Goal: Transaction & Acquisition: Register for event/course

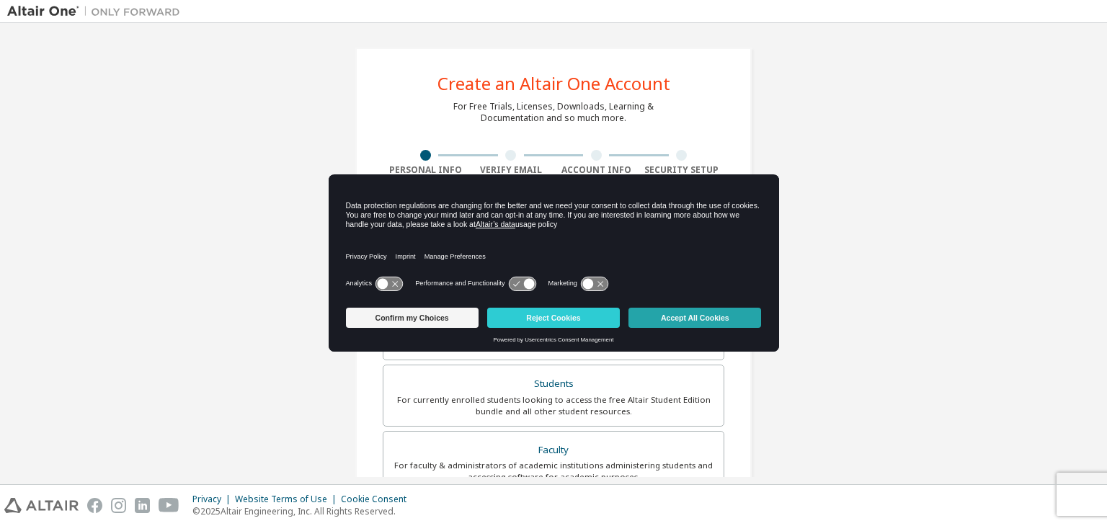
click at [669, 325] on button "Accept All Cookies" at bounding box center [694, 318] width 133 height 20
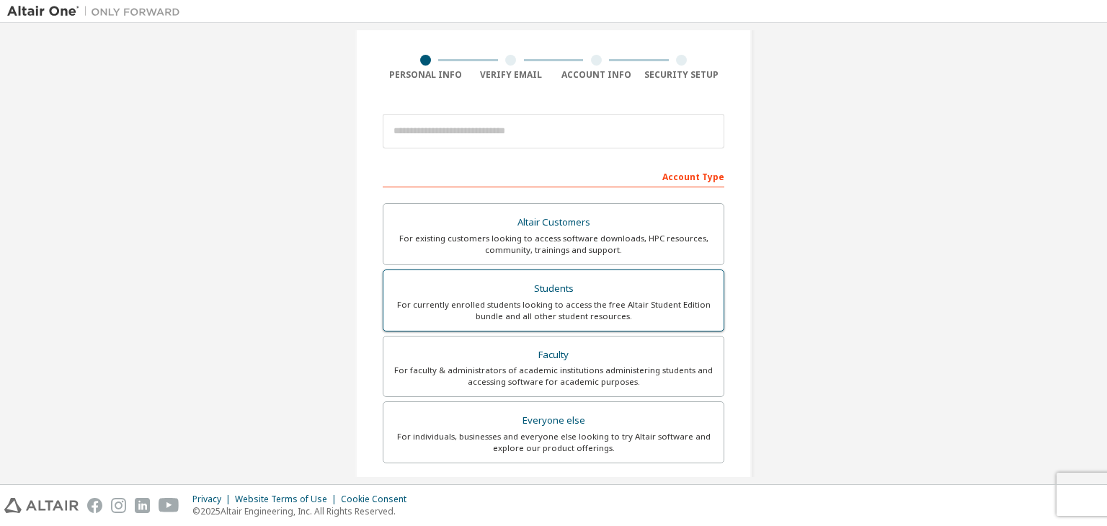
scroll to position [144, 0]
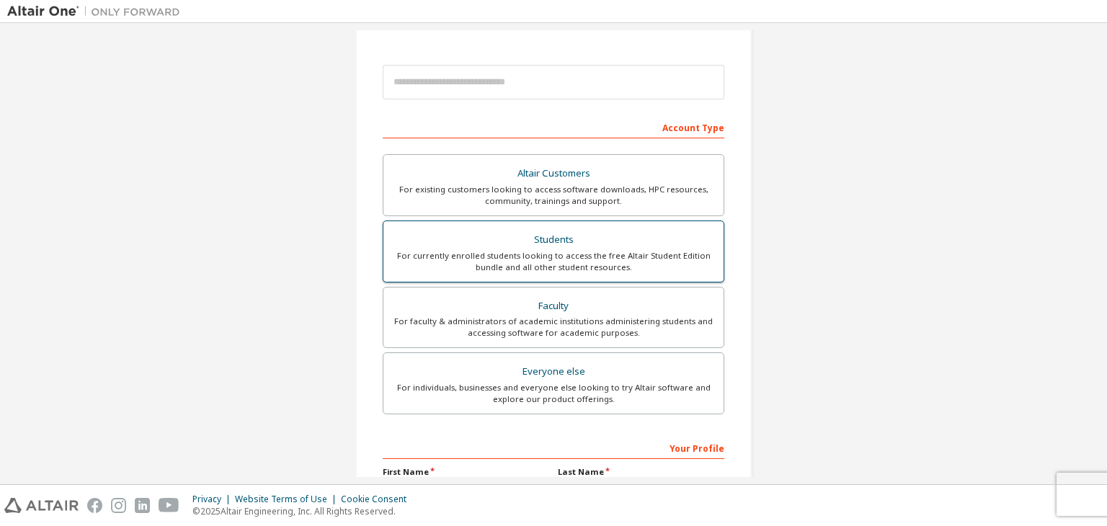
click at [628, 266] on div "For currently enrolled students looking to access the free Altair Student Editi…" at bounding box center [553, 261] width 323 height 23
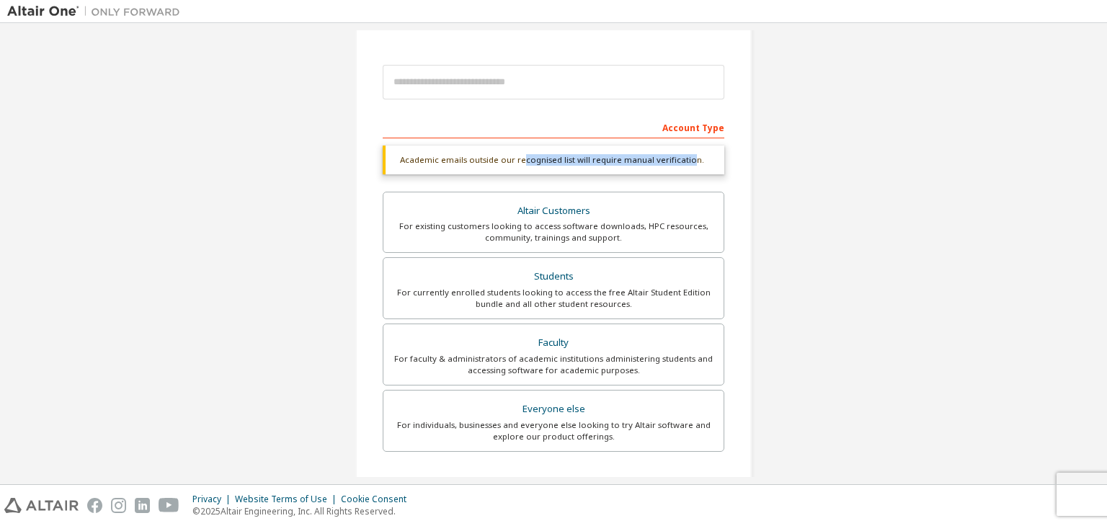
drag, startPoint x: 515, startPoint y: 162, endPoint x: 683, endPoint y: 156, distance: 168.0
click at [683, 156] on div "Academic emails outside our recognised list will require manual verification." at bounding box center [554, 160] width 342 height 29
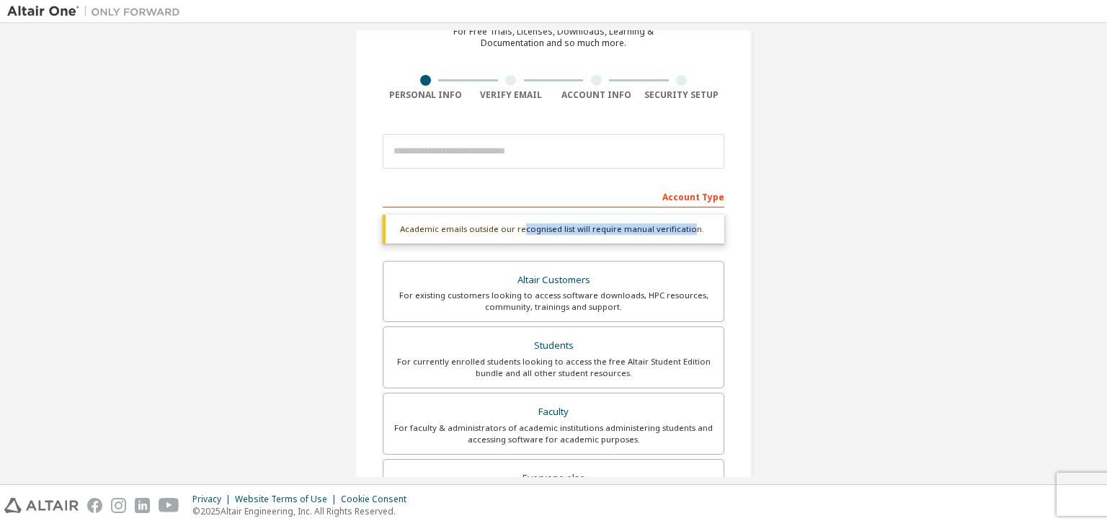
scroll to position [72, 0]
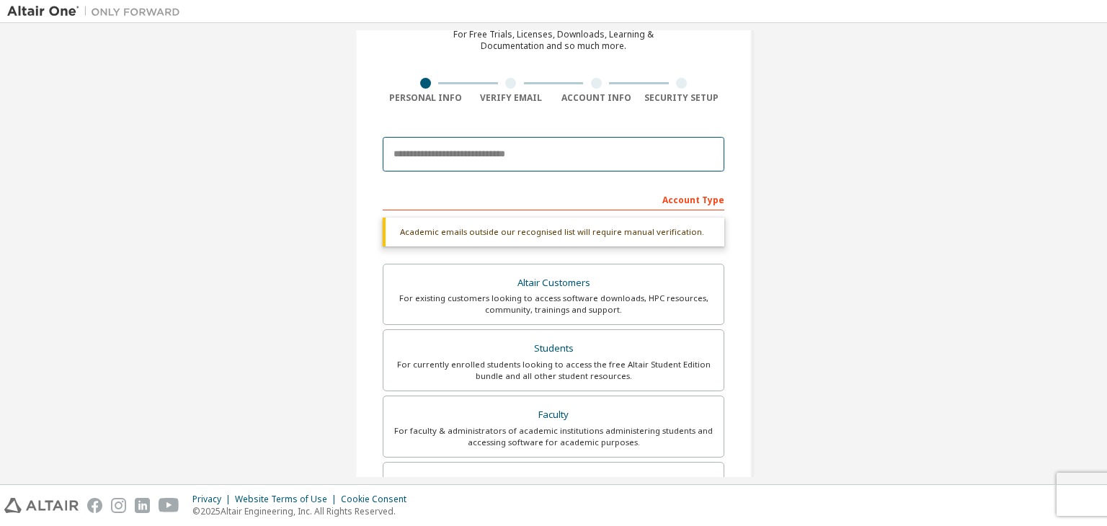
click at [630, 157] on input "email" at bounding box center [554, 154] width 342 height 35
type input "**********"
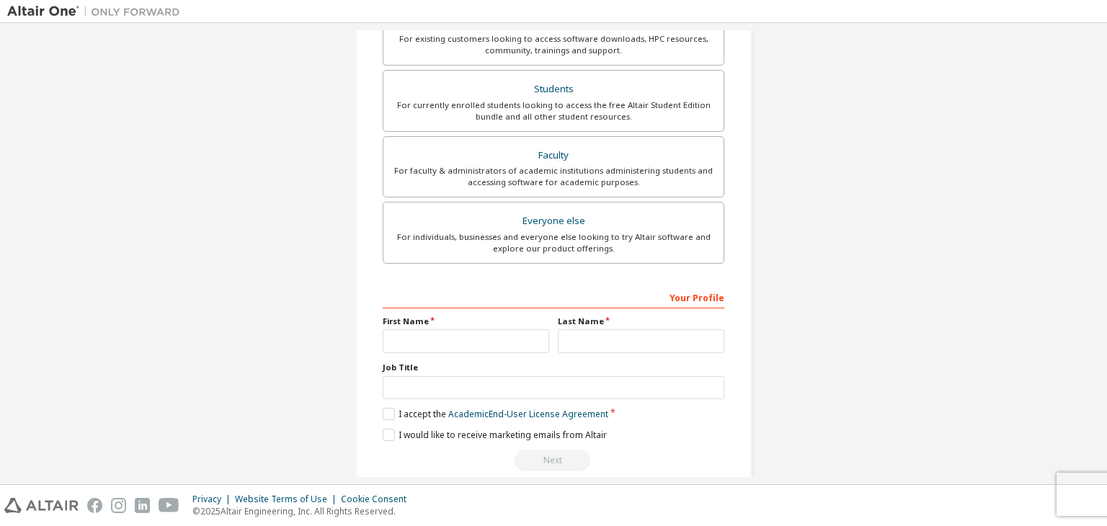
scroll to position [313, 0]
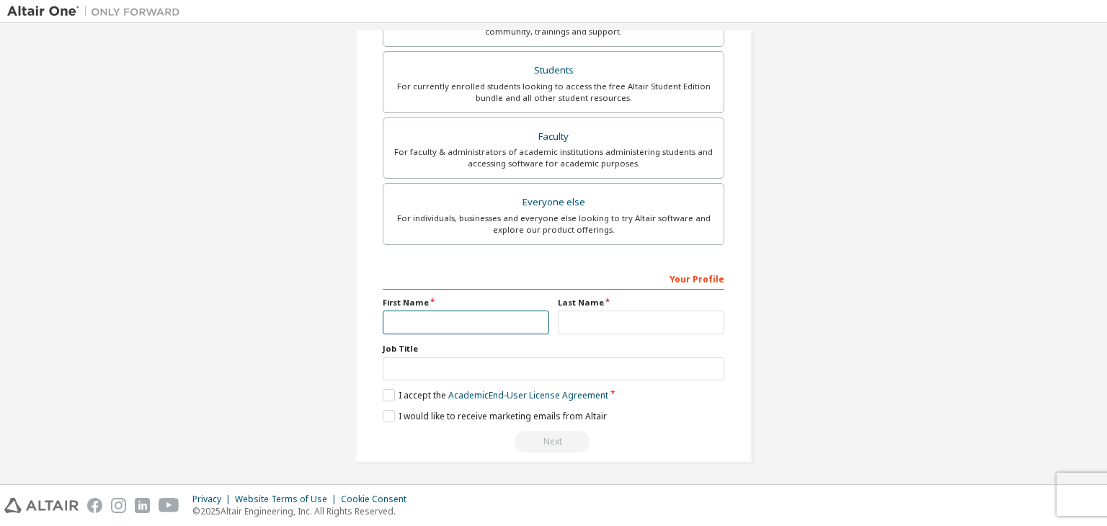
click at [494, 322] on input "text" at bounding box center [466, 323] width 166 height 24
type input "******"
drag, startPoint x: 622, startPoint y: 326, endPoint x: 625, endPoint y: 334, distance: 8.1
click at [623, 329] on input "text" at bounding box center [641, 323] width 166 height 24
type input "**********"
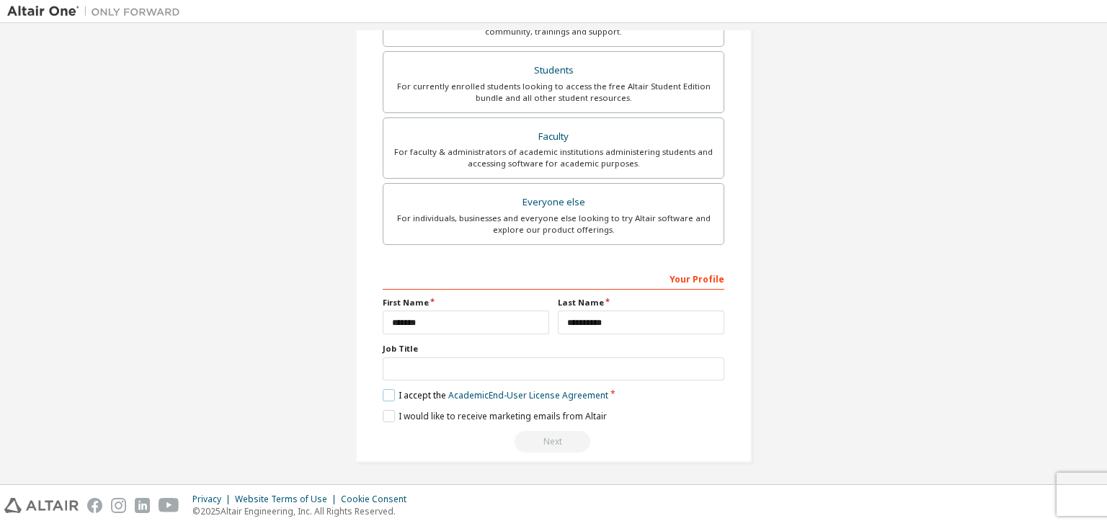
click at [396, 390] on label "I accept the Academic End-User License Agreement" at bounding box center [496, 395] width 226 height 12
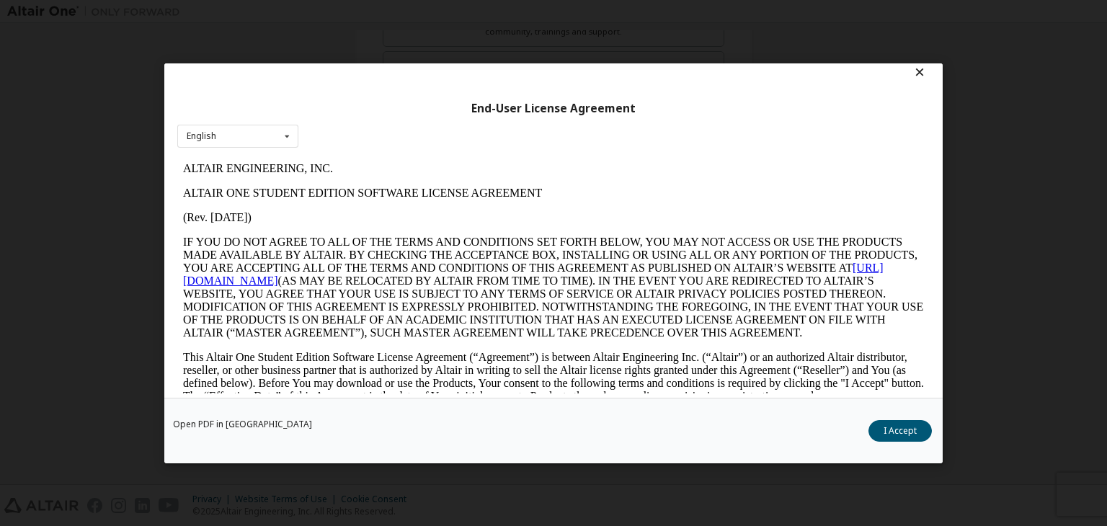
scroll to position [22, 0]
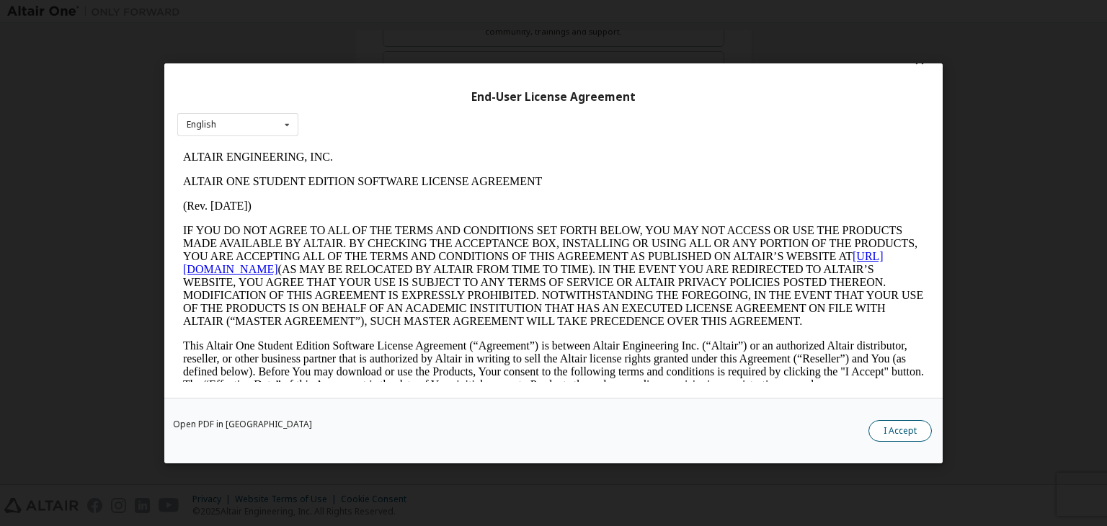
click at [901, 425] on button "I Accept" at bounding box center [899, 431] width 63 height 22
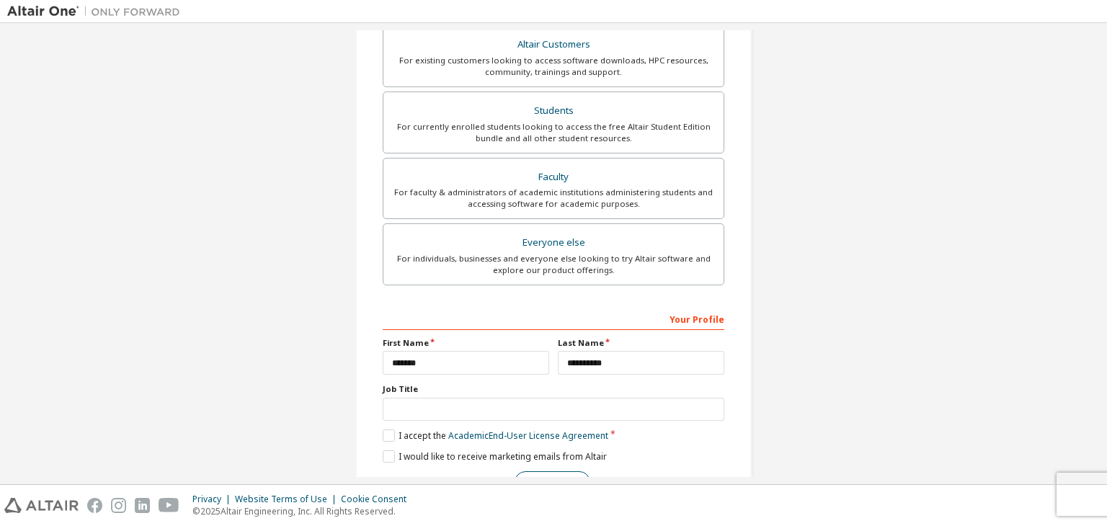
scroll to position [313, 0]
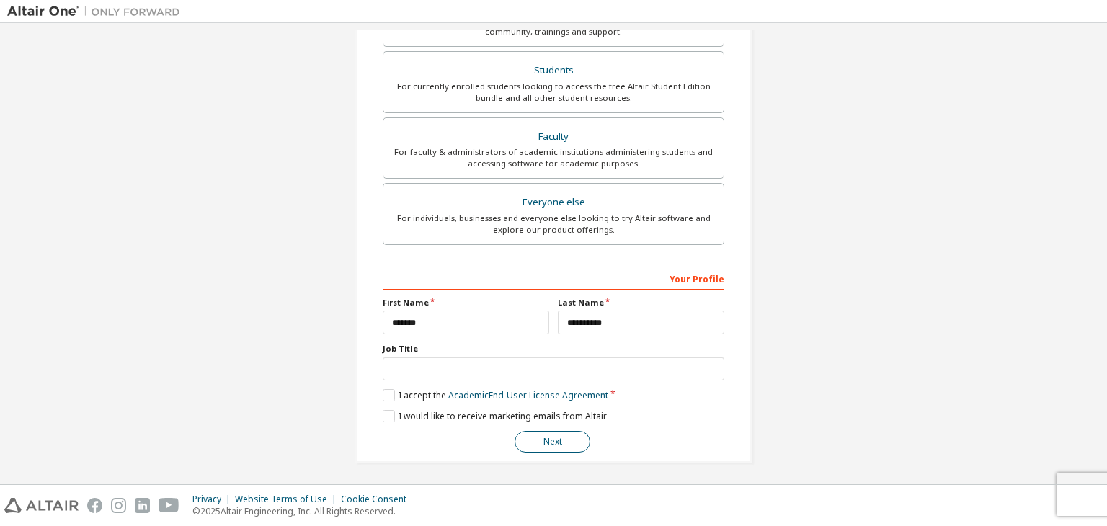
click at [550, 447] on button "Next" at bounding box center [552, 442] width 76 height 22
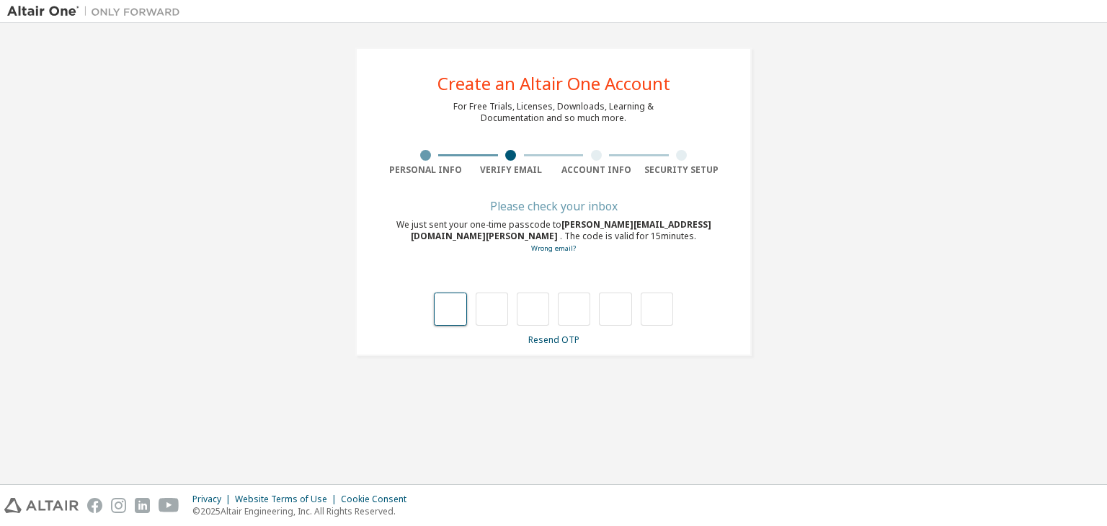
type input "*"
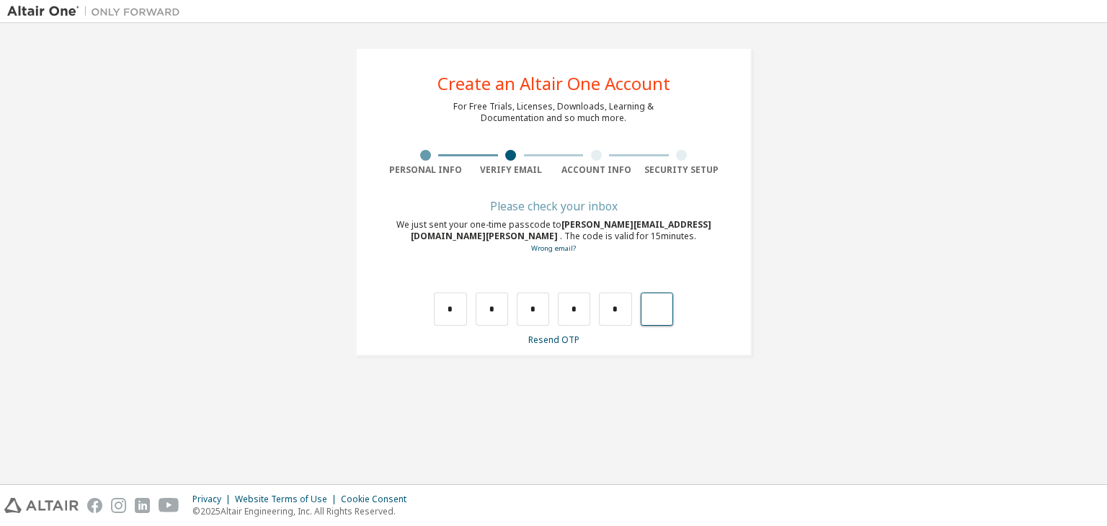
type input "*"
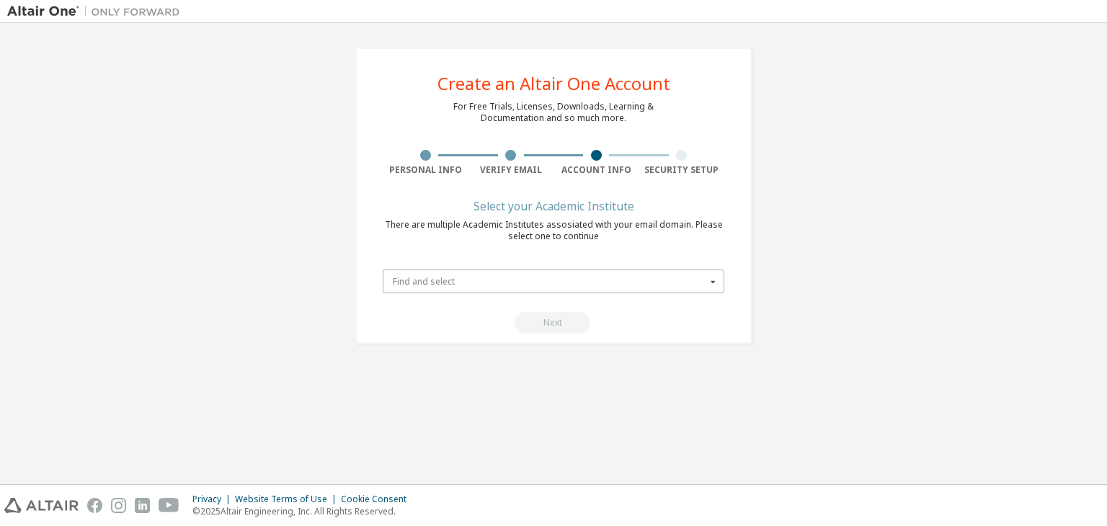
click at [455, 288] on input "text" at bounding box center [554, 281] width 340 height 22
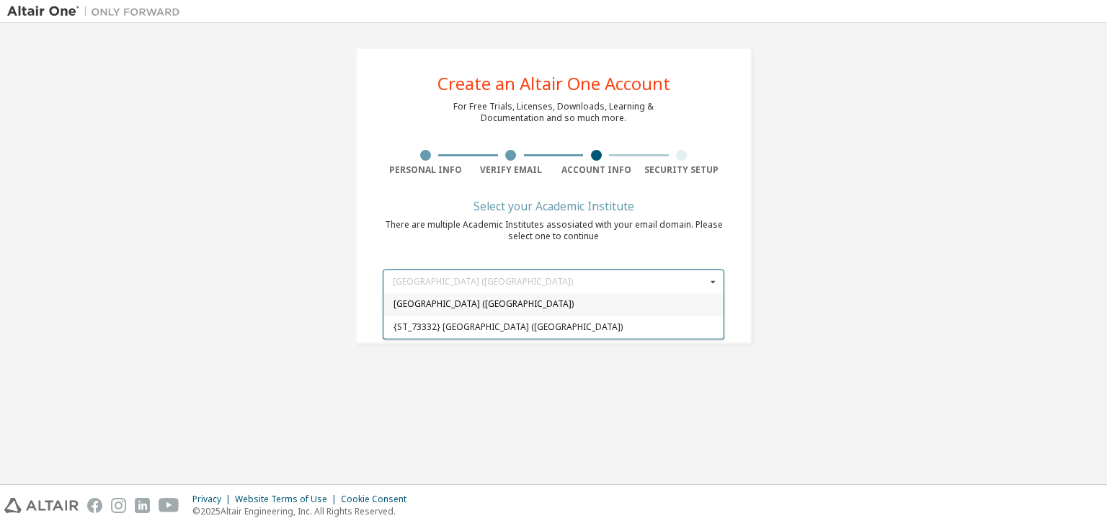
click at [506, 306] on span "[GEOGRAPHIC_DATA] ([GEOGRAPHIC_DATA])" at bounding box center [553, 304] width 321 height 9
type input "*****"
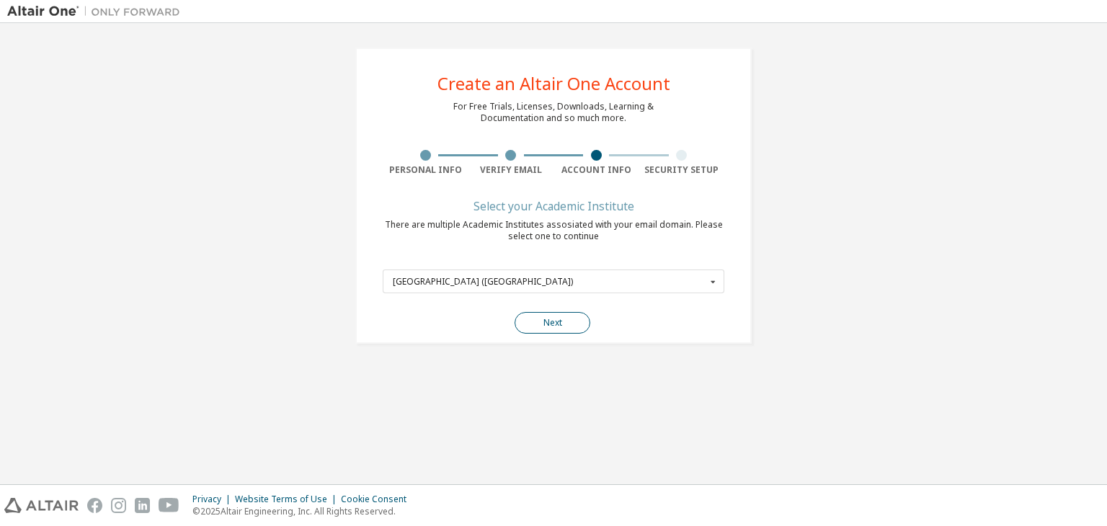
click at [532, 321] on button "Next" at bounding box center [552, 323] width 76 height 22
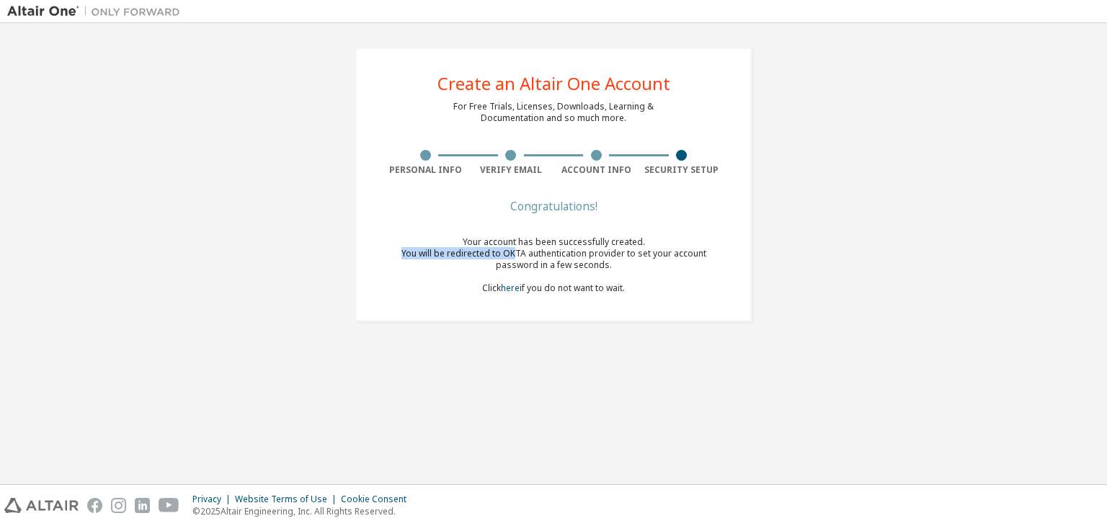
drag, startPoint x: 494, startPoint y: 259, endPoint x: 590, endPoint y: 272, distance: 96.7
click at [590, 272] on div "Your account has been successfully created. You will be redirected to OKTA auth…" at bounding box center [554, 265] width 342 height 58
click at [620, 272] on div "Your account has been successfully created. You will be redirected to OKTA auth…" at bounding box center [554, 265] width 342 height 58
